Goal: Task Accomplishment & Management: Use online tool/utility

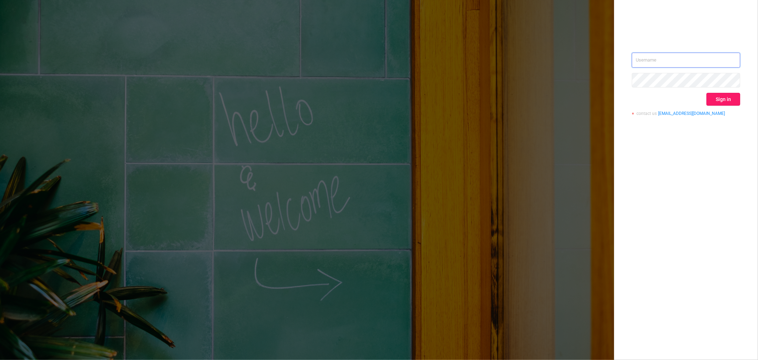
type input "[EMAIL_ADDRESS][DOMAIN_NAME]"
click at [726, 100] on button "Sign in" at bounding box center [724, 99] width 34 height 13
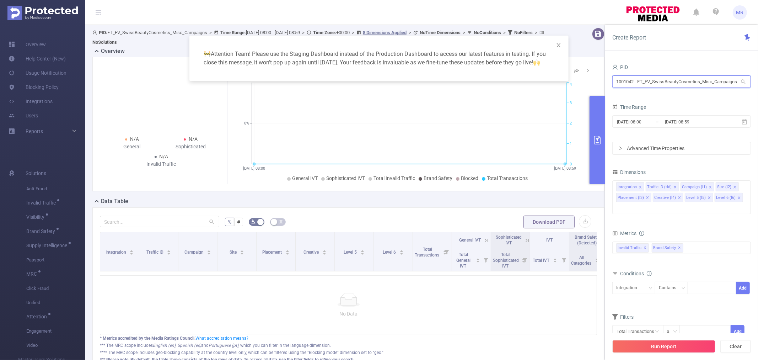
click at [674, 77] on input "1001042 - FT_EV_SwissBeautyCosmetics_Misc_Campaigns" at bounding box center [681, 81] width 139 height 12
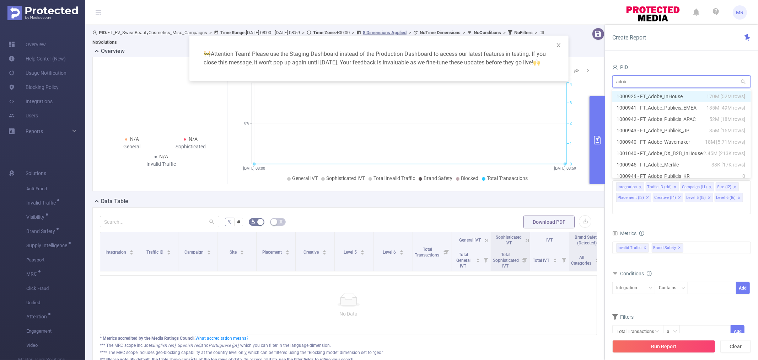
type input "adobe"
click at [684, 152] on li "1001040 - FT_Adobe_DX_B2B_InHouse 2.45M [213K rows]" at bounding box center [681, 153] width 139 height 11
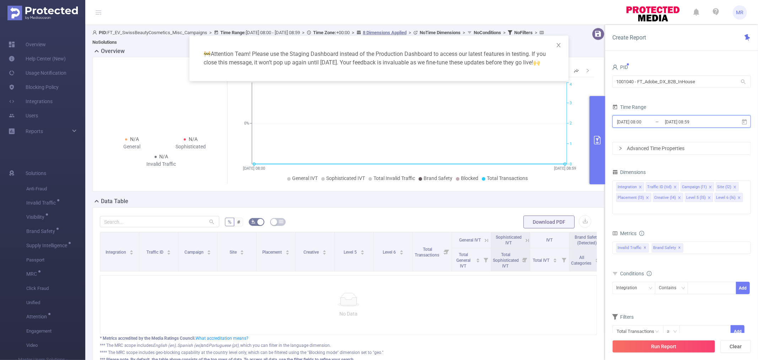
click at [746, 121] on icon at bounding box center [744, 122] width 6 height 6
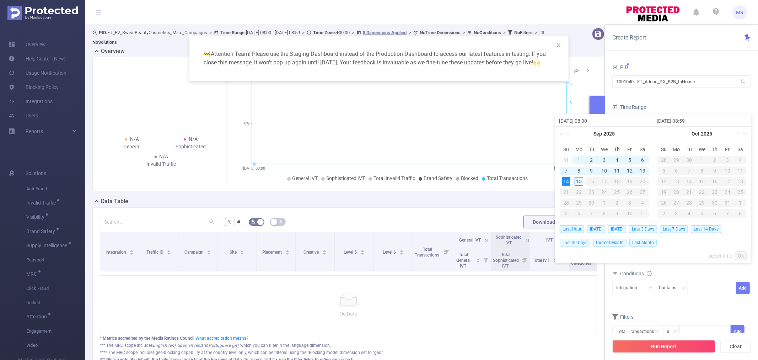
click at [581, 241] on span "Last 30 Days" at bounding box center [575, 243] width 31 height 8
type input "[DATE] 00:00"
type input "[DATE] 23:59"
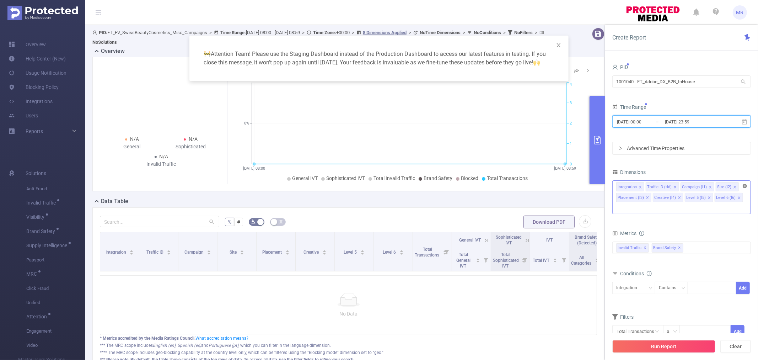
click at [745, 186] on icon "icon: close-circle" at bounding box center [745, 186] width 4 height 4
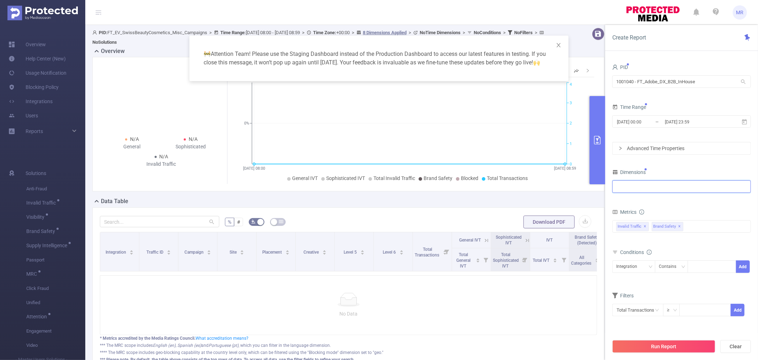
click at [648, 189] on div at bounding box center [681, 187] width 131 height 12
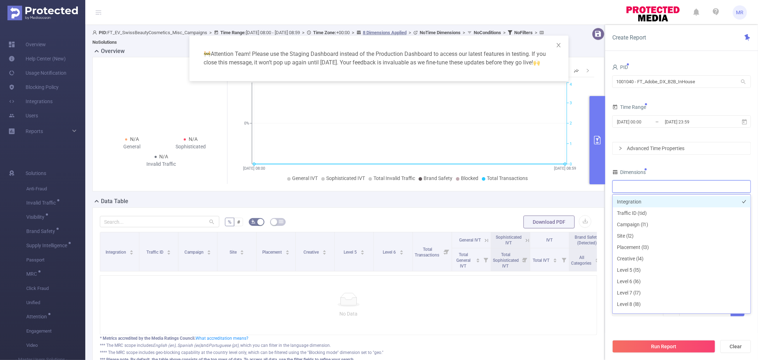
click at [637, 202] on li "Integration" at bounding box center [682, 201] width 138 height 11
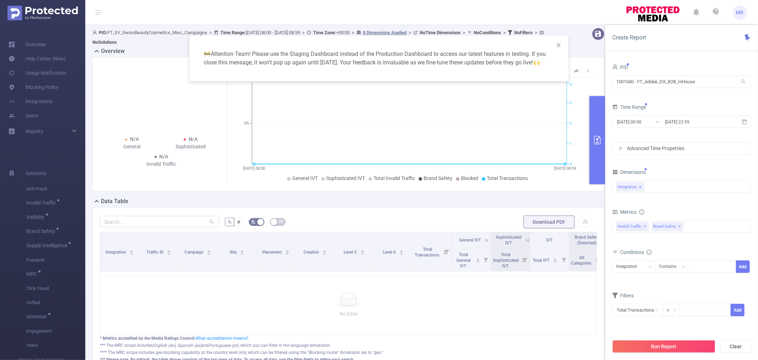
click at [682, 162] on div "PID 1001040 - FT_Adobe_DX_B2B_InHouse 1001040 - FT_Adobe_DX_B2B_InHouse Time Ra…" at bounding box center [681, 193] width 139 height 263
click at [681, 225] on span "✕" at bounding box center [680, 226] width 3 height 9
click at [647, 345] on button "Run Report" at bounding box center [663, 346] width 103 height 13
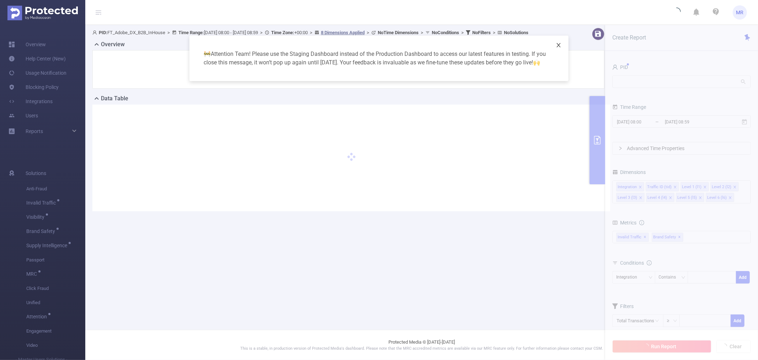
click at [556, 42] on icon "icon: close" at bounding box center [559, 45] width 6 height 6
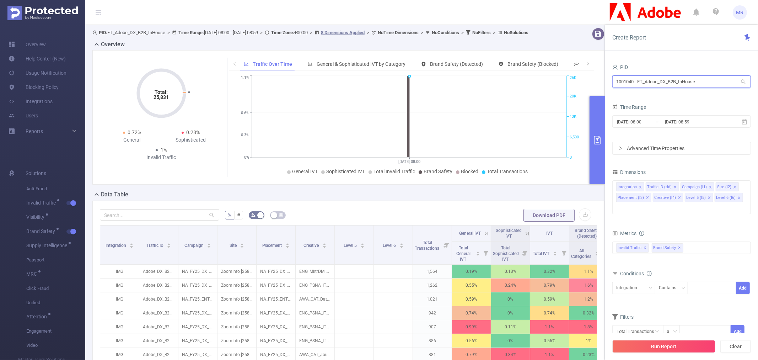
click at [659, 79] on input "1001040 - FT_Adobe_DX_B2B_InHouse" at bounding box center [681, 81] width 139 height 12
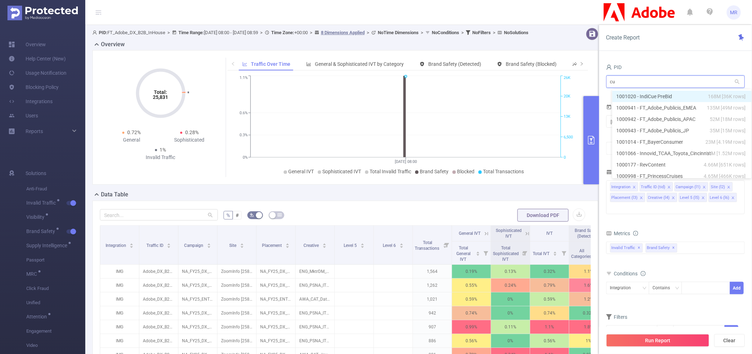
type input "cun"
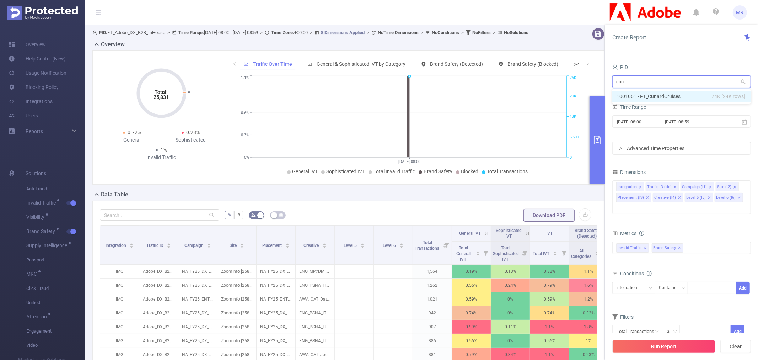
click at [660, 92] on li "1001061 - FT_CunardCruises 74K [24K rows]" at bounding box center [681, 96] width 139 height 11
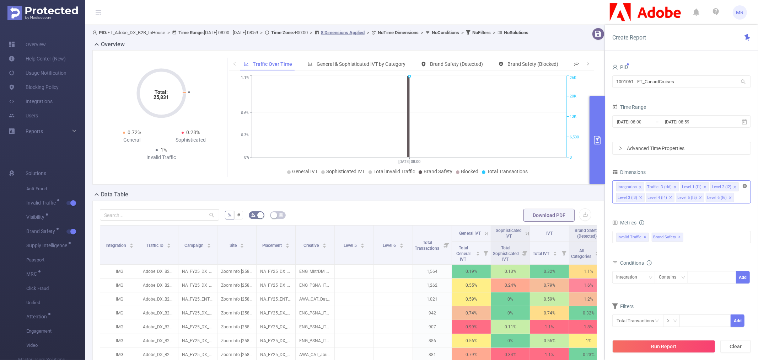
click at [744, 185] on icon "icon: close-circle" at bounding box center [745, 186] width 4 height 4
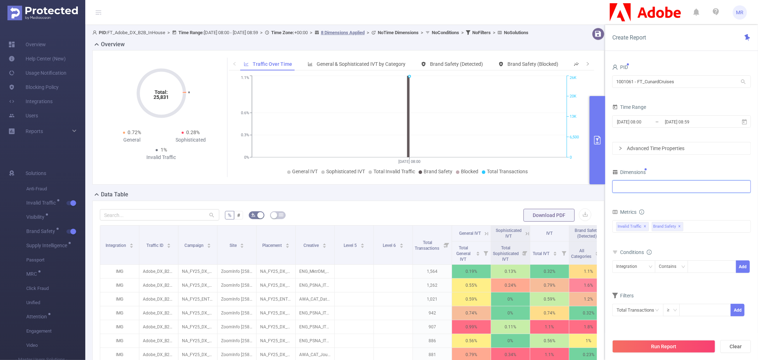
click at [625, 187] on div at bounding box center [681, 187] width 131 height 12
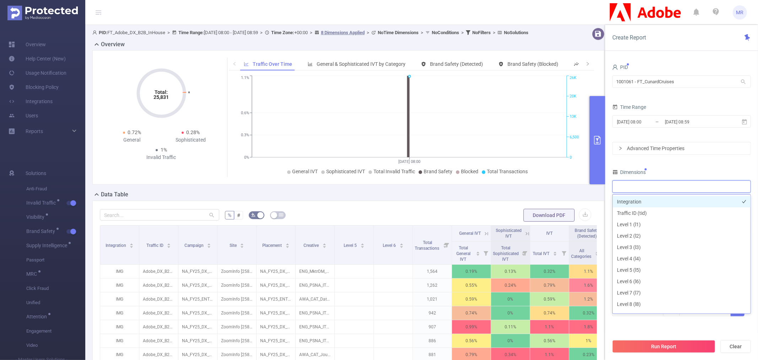
click at [634, 204] on li "Integration" at bounding box center [682, 201] width 138 height 11
click at [648, 124] on input "[DATE] 08:00" at bounding box center [645, 122] width 58 height 10
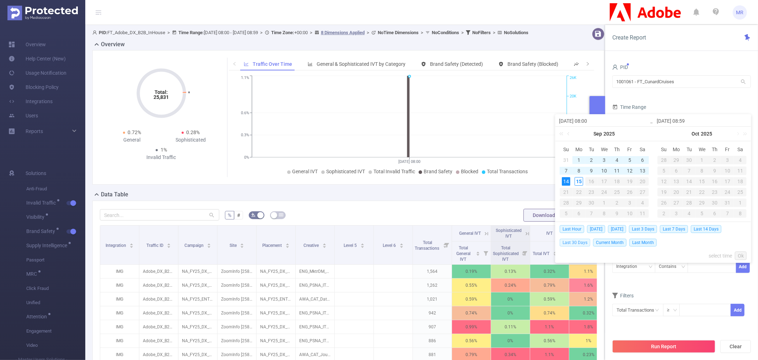
click at [582, 243] on span "Last 30 Days" at bounding box center [575, 243] width 31 height 8
type input "[DATE] 00:00"
type input "[DATE] 23:59"
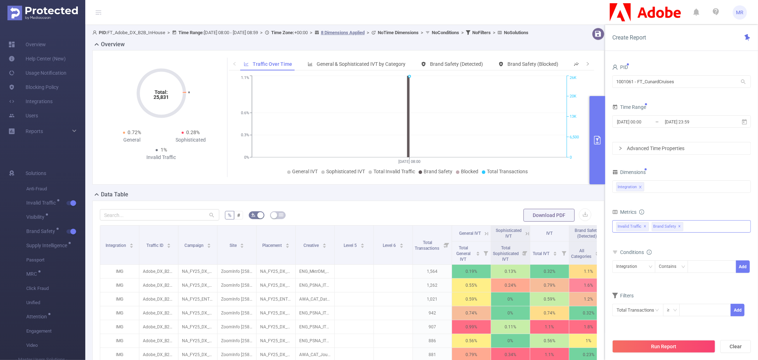
click at [681, 226] on span "✕" at bounding box center [680, 226] width 3 height 9
click at [658, 347] on button "Run Report" at bounding box center [663, 346] width 103 height 13
